Goal: Go to known website

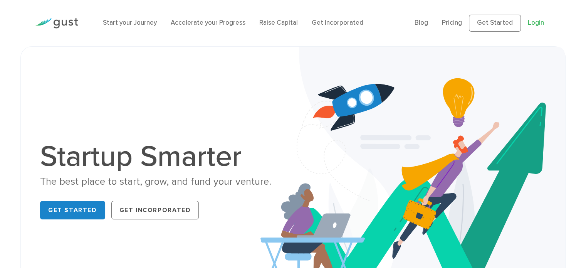
click at [536, 22] on link "Login" at bounding box center [536, 23] width 16 height 8
click at [491, 20] on link "Get Started" at bounding box center [495, 23] width 52 height 17
click at [530, 20] on link "Login" at bounding box center [536, 23] width 16 height 8
